Goal: Check status

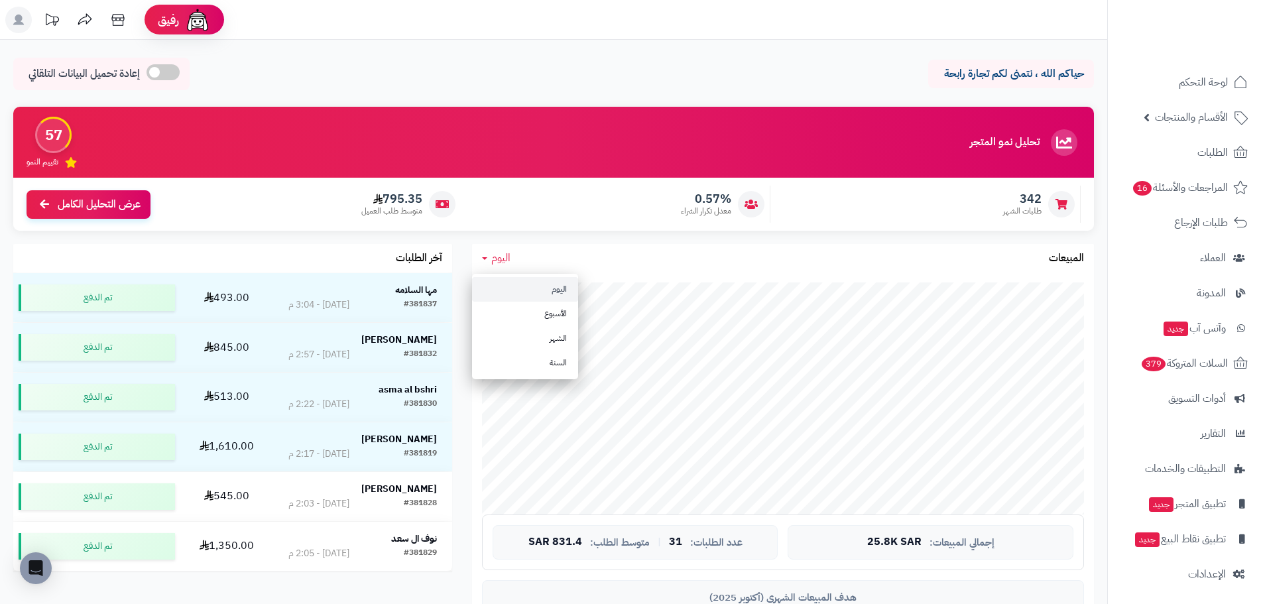
scroll to position [3, 0]
click at [542, 288] on link "اليوم" at bounding box center [525, 289] width 106 height 25
click at [508, 253] on span "اليوم" at bounding box center [500, 258] width 19 height 16
click at [515, 279] on link "اليوم" at bounding box center [525, 289] width 106 height 25
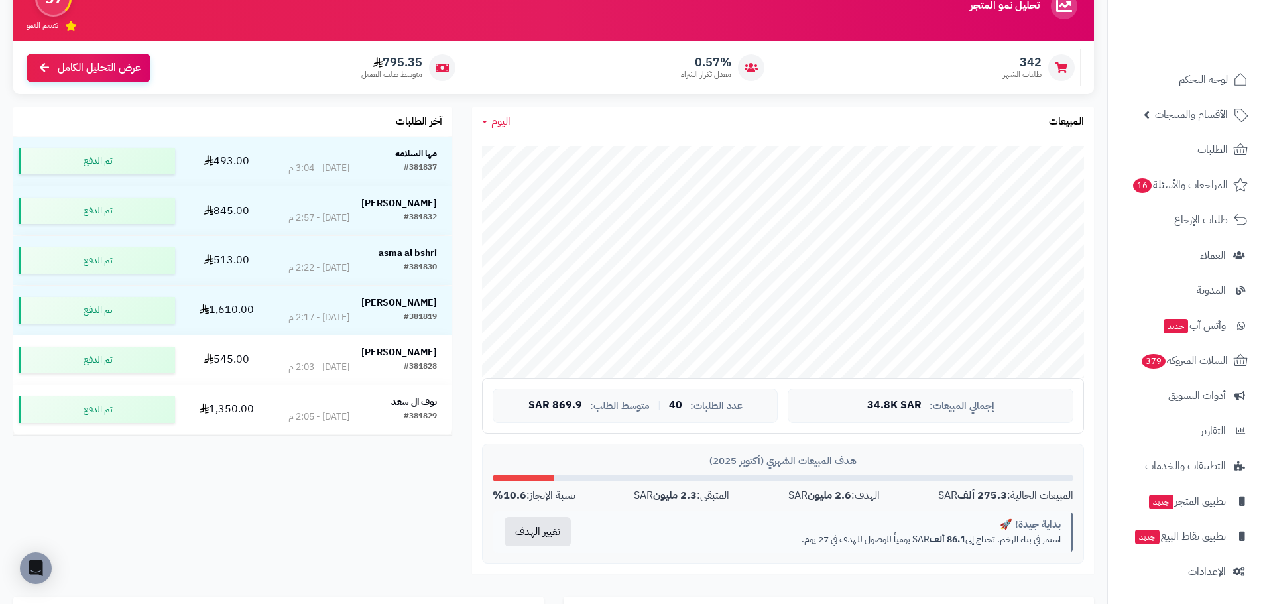
scroll to position [133, 0]
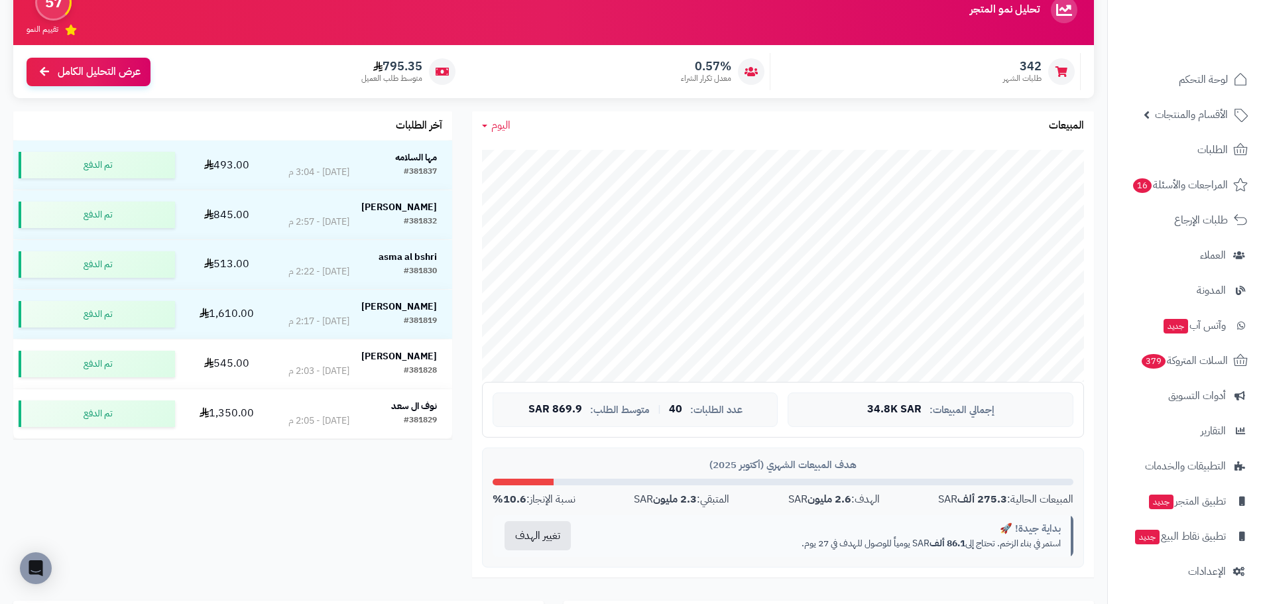
click at [500, 121] on span "اليوم" at bounding box center [500, 125] width 19 height 16
click at [548, 151] on link "اليوم" at bounding box center [525, 157] width 106 height 25
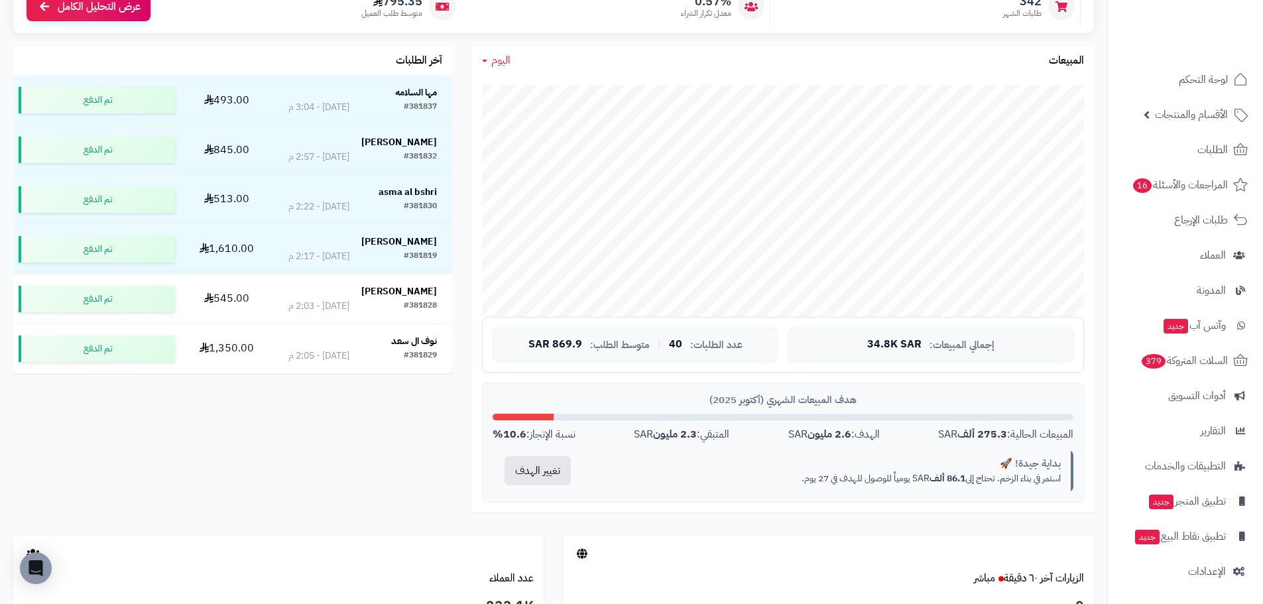
scroll to position [199, 0]
click at [510, 58] on div "[DATE] [DATE] الأسبوع الشهر السنة المبيعات" at bounding box center [783, 59] width 622 height 29
click at [497, 60] on span "اليوم" at bounding box center [500, 59] width 19 height 16
click at [530, 86] on link "اليوم" at bounding box center [525, 90] width 106 height 25
click at [492, 60] on span "اليوم" at bounding box center [500, 59] width 19 height 16
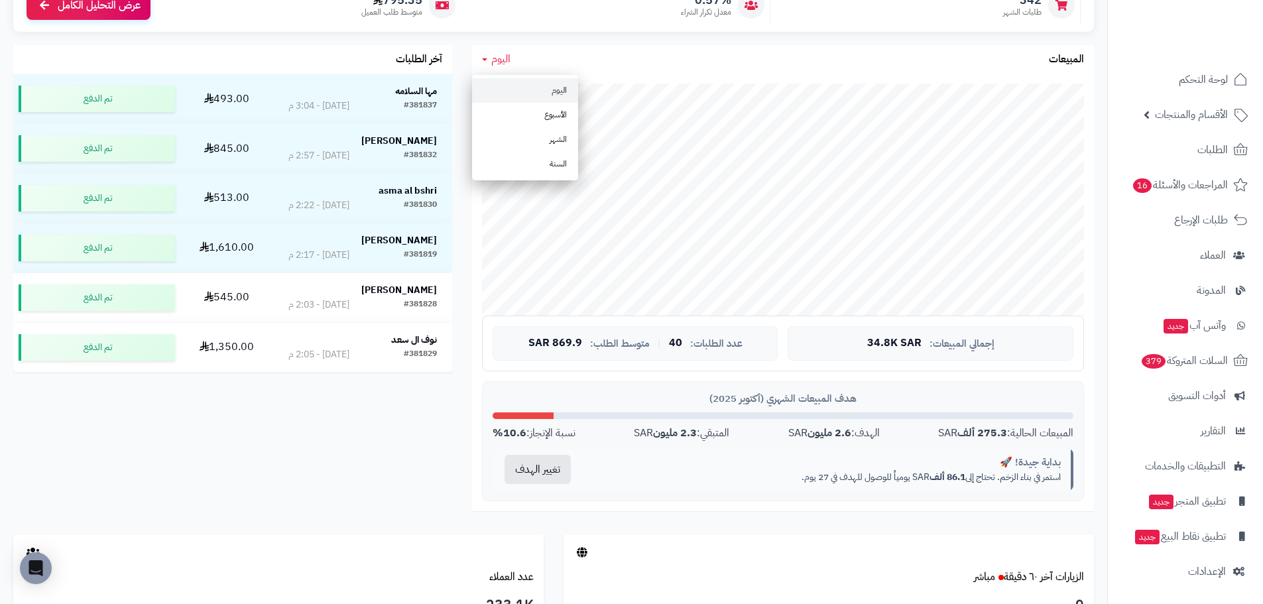
click at [508, 81] on link "اليوم" at bounding box center [525, 90] width 106 height 25
